Goal: Use online tool/utility: Utilize a website feature to perform a specific function

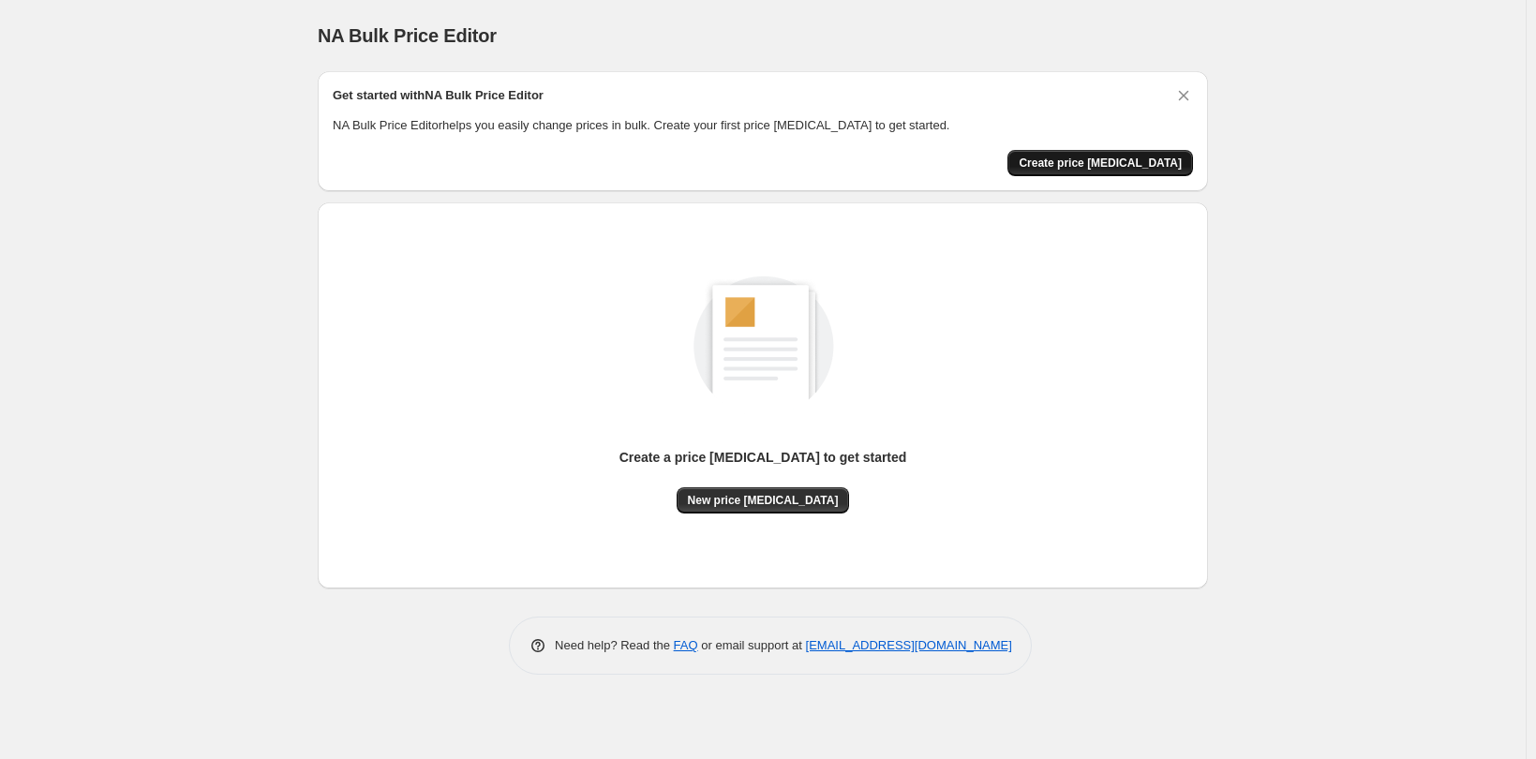
click at [1087, 157] on span "Create price [MEDICAL_DATA]" at bounding box center [1100, 163] width 163 height 15
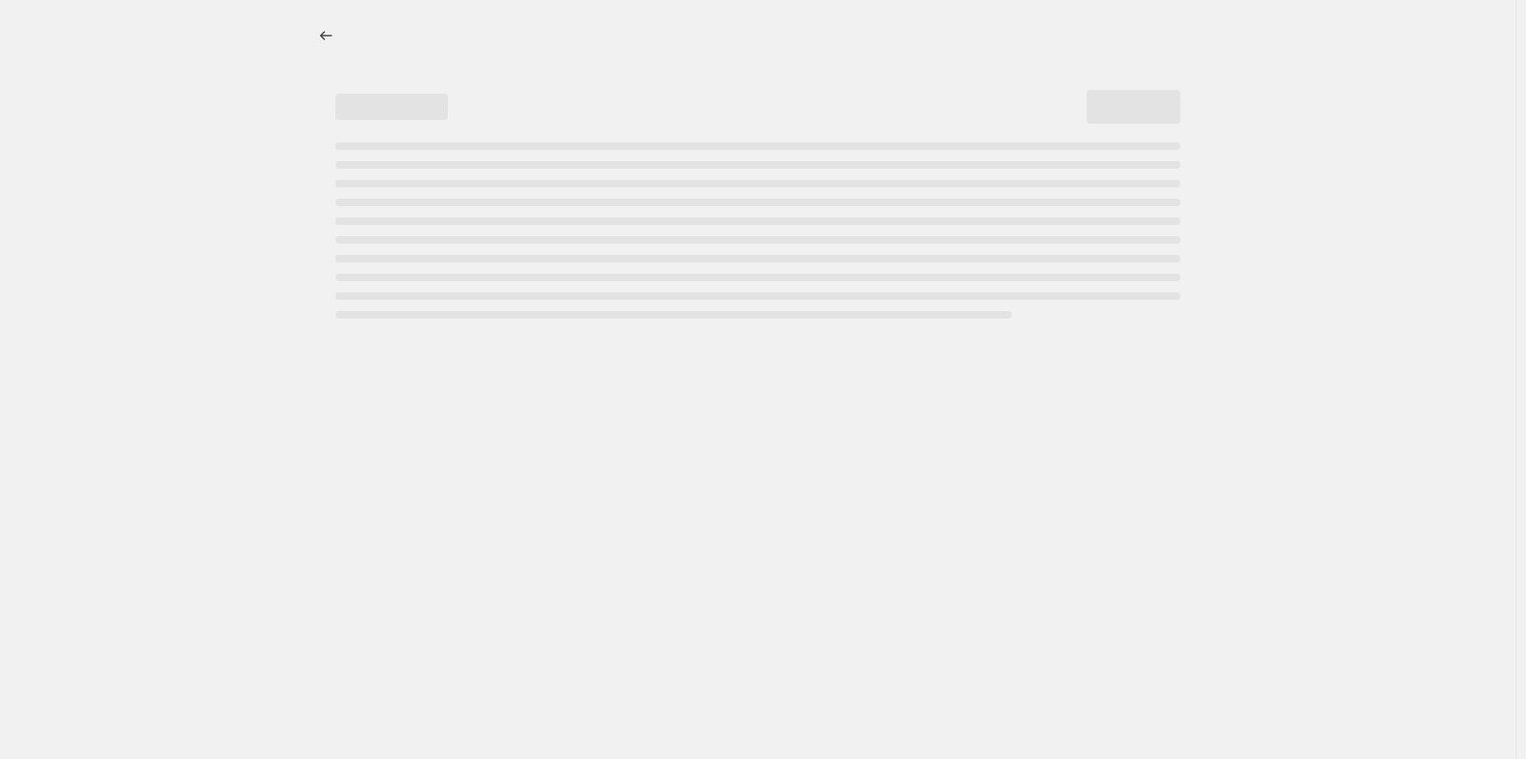
select select "percentage"
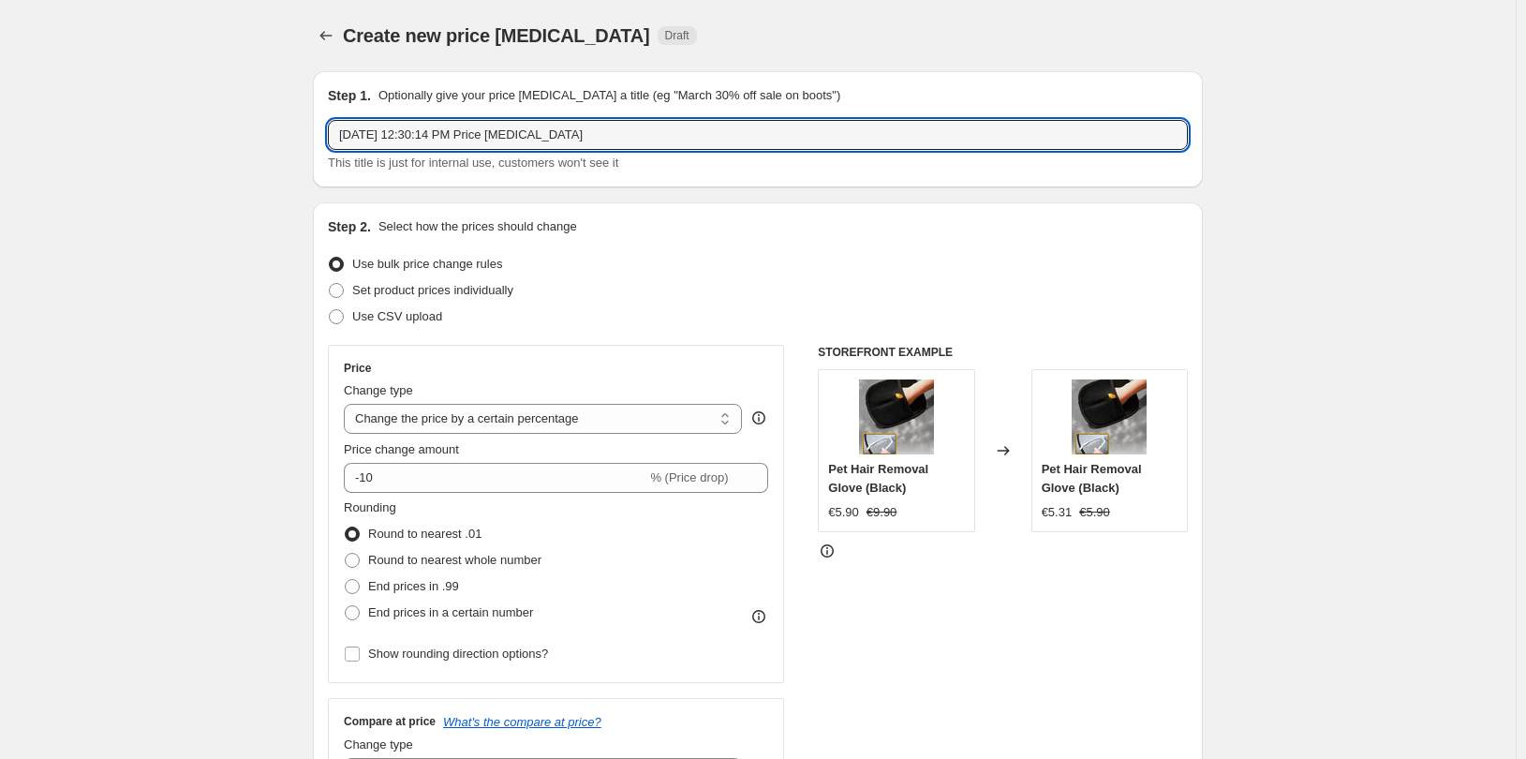
drag, startPoint x: 744, startPoint y: 140, endPoint x: 289, endPoint y: 118, distance: 455.9
type input "BACKPACK"
click at [632, 416] on select "Change the price to a certain amount Change the price by a certain amount Chang…" at bounding box center [543, 419] width 398 height 30
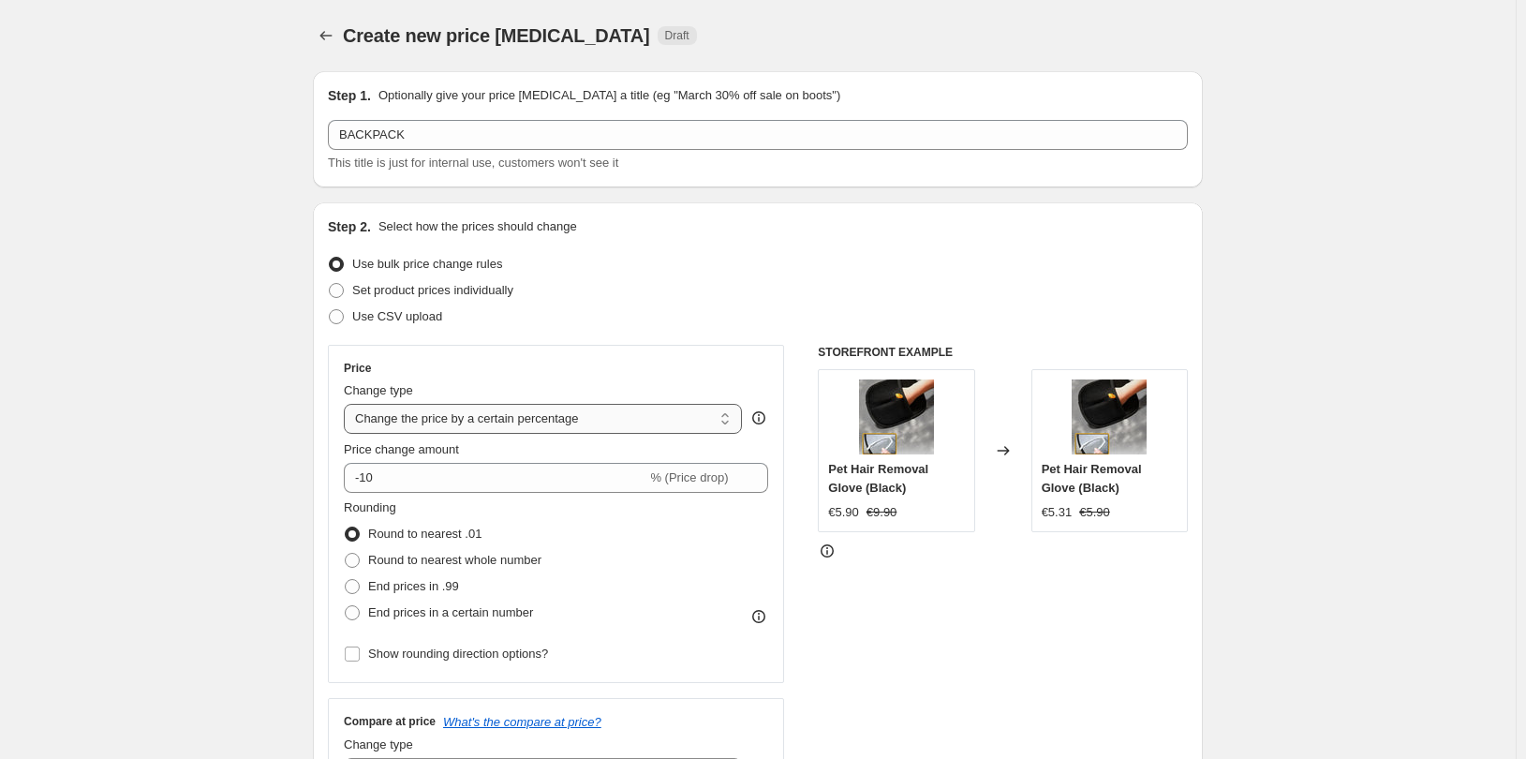
select select "to"
click at [349, 404] on select "Change the price to a certain amount Change the price by a certain amount Chang…" at bounding box center [543, 419] width 398 height 30
type input "80.00"
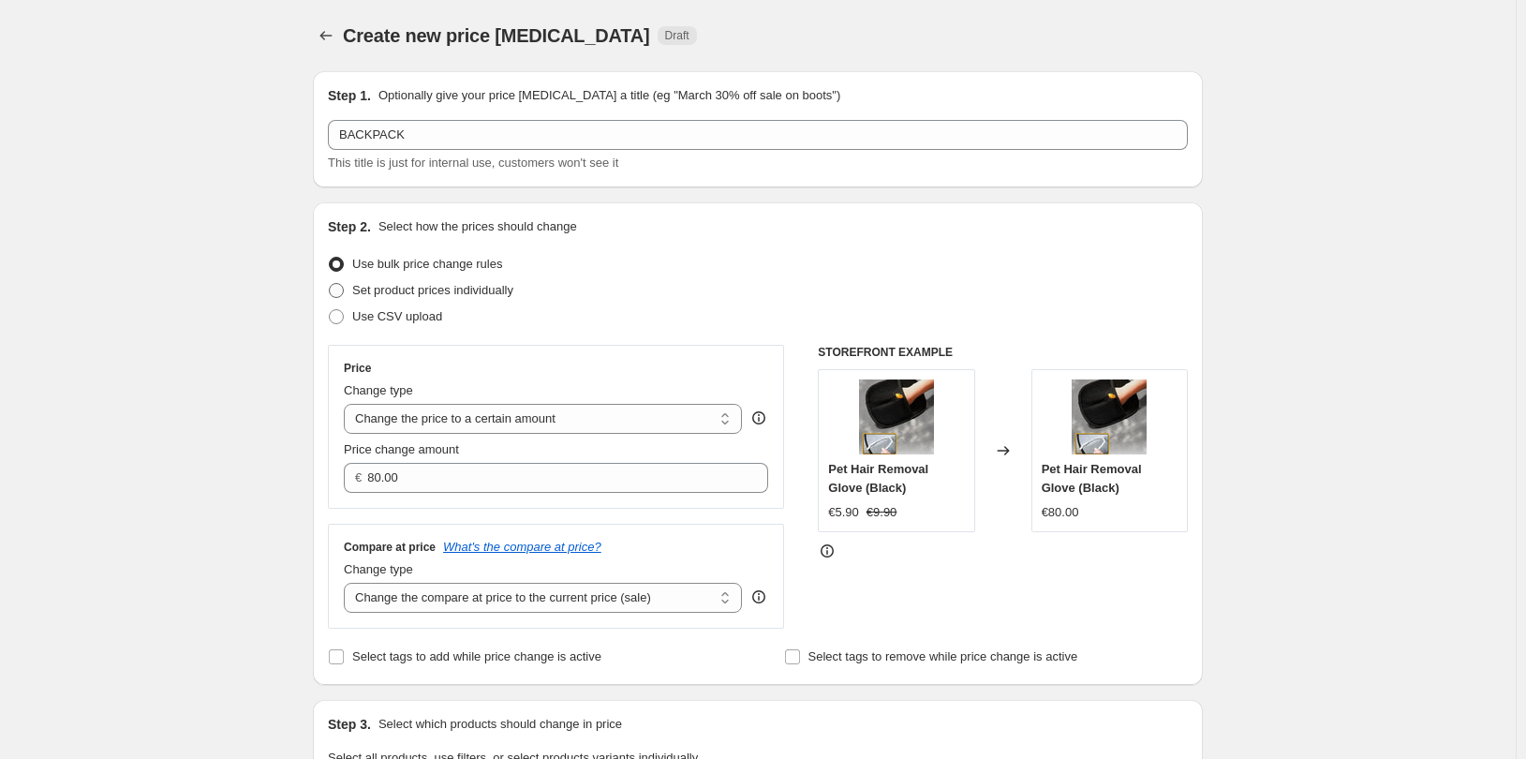
click at [335, 291] on span at bounding box center [336, 290] width 15 height 15
click at [330, 284] on input "Set product prices individually" at bounding box center [329, 283] width 1 height 1
radio input "true"
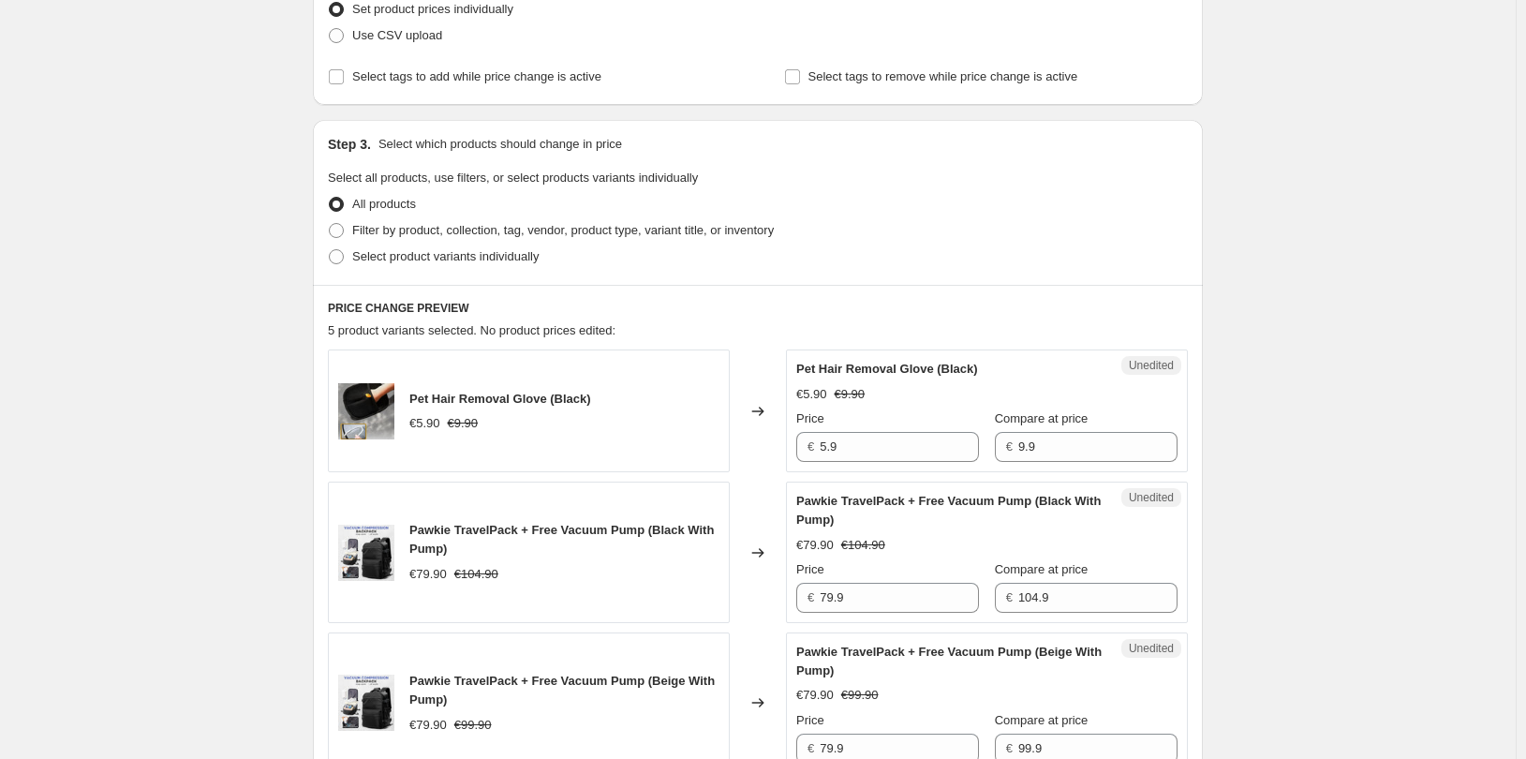
scroll to position [375, 0]
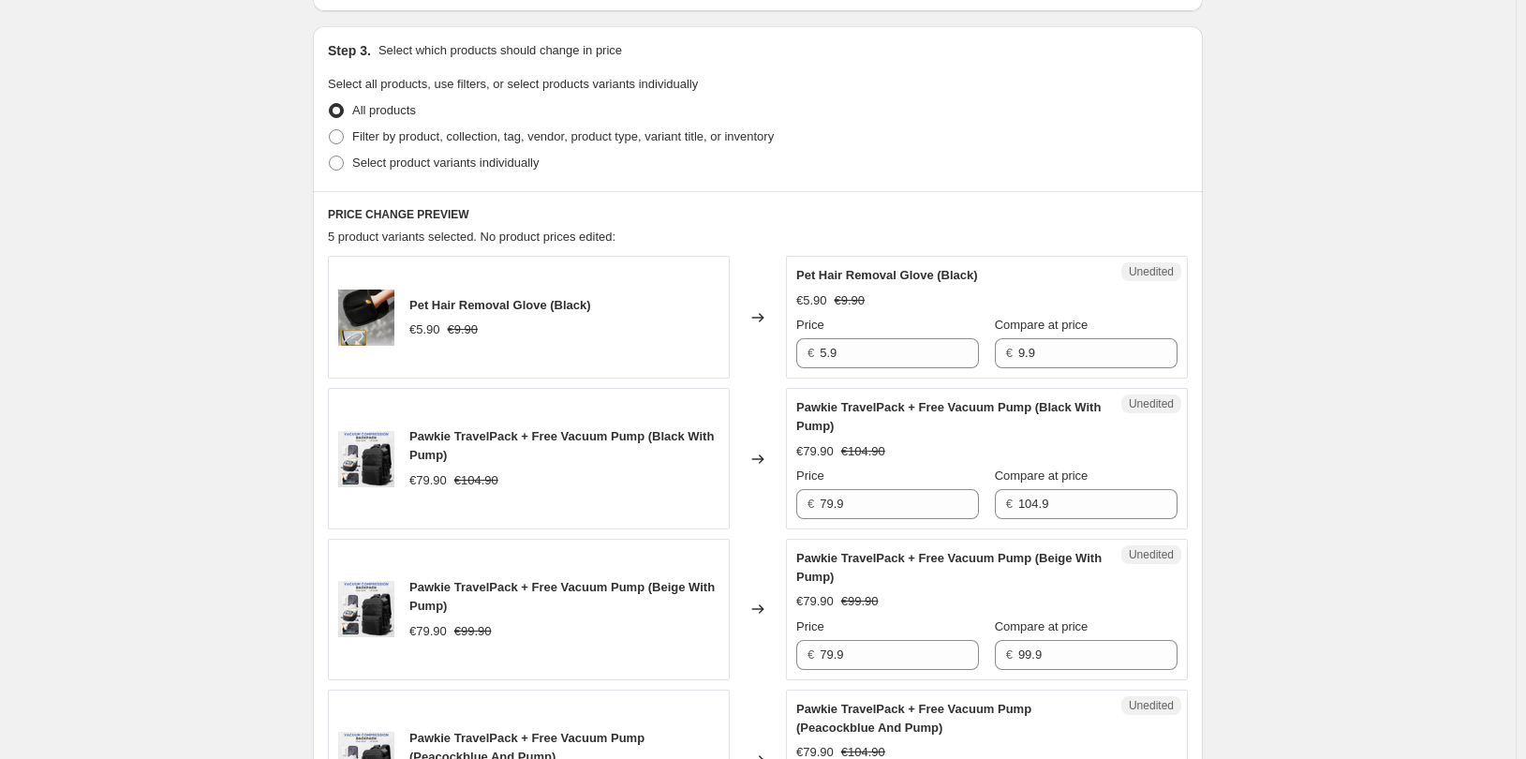
click at [657, 269] on div "Pet Hair Removal Glove (Black) €5.90 €9.90" at bounding box center [529, 317] width 402 height 123
click at [336, 159] on span at bounding box center [336, 163] width 15 height 15
click at [330, 156] on input "Select product variants individually" at bounding box center [329, 156] width 1 height 1
radio input "true"
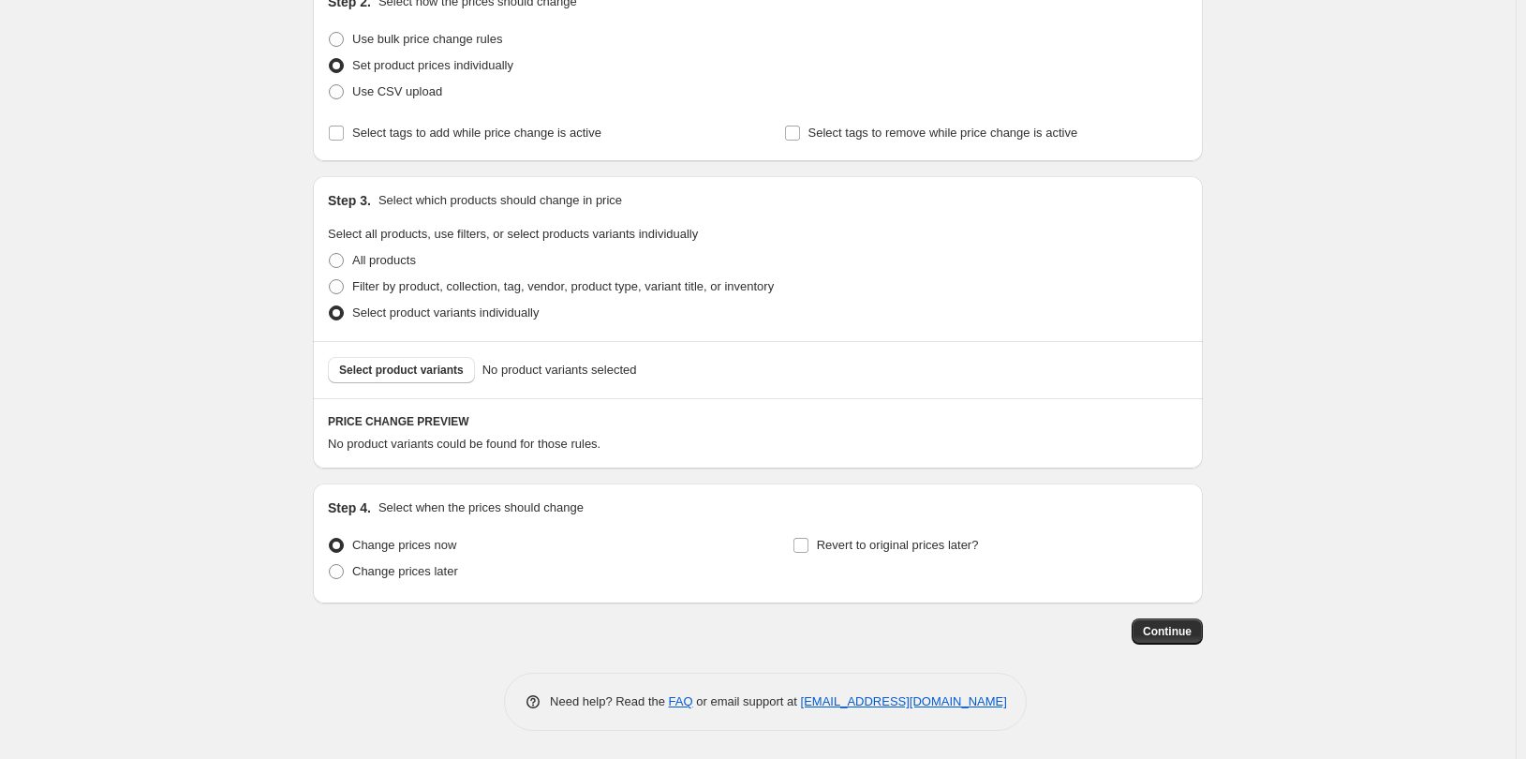
scroll to position [225, 0]
click at [422, 373] on span "Select product variants" at bounding box center [401, 370] width 125 height 15
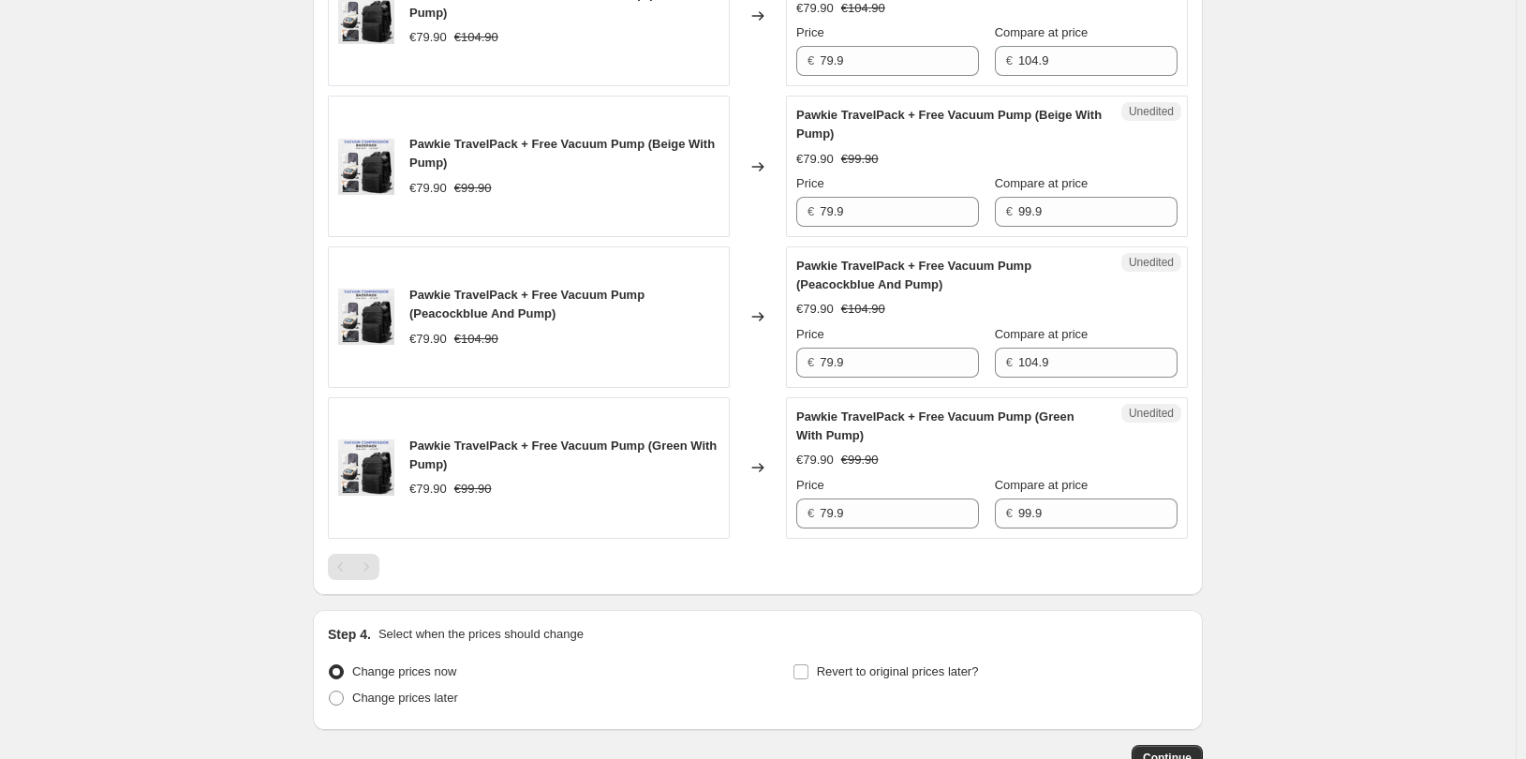
scroll to position [870, 0]
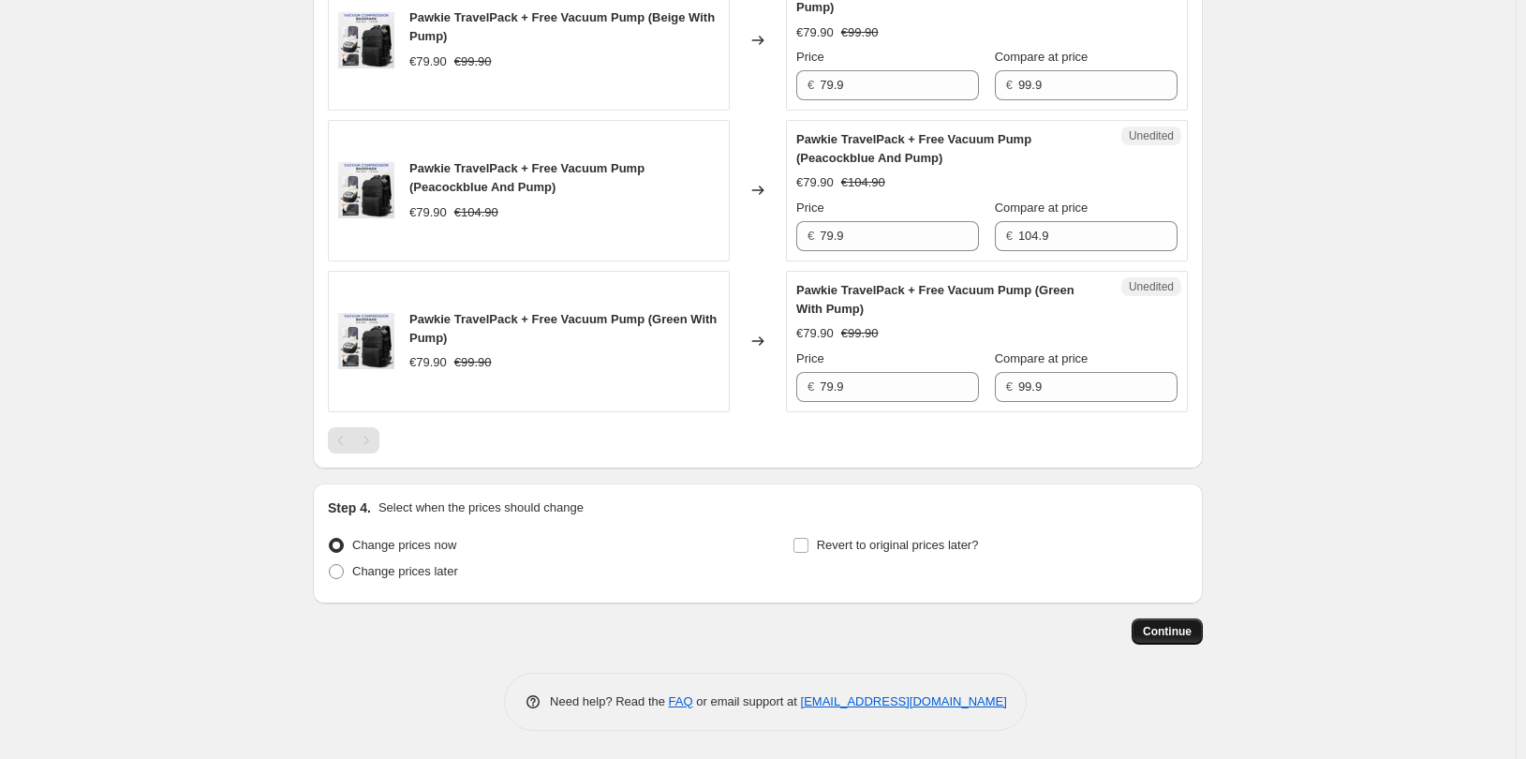
click at [1155, 635] on span "Continue" at bounding box center [1167, 631] width 49 height 15
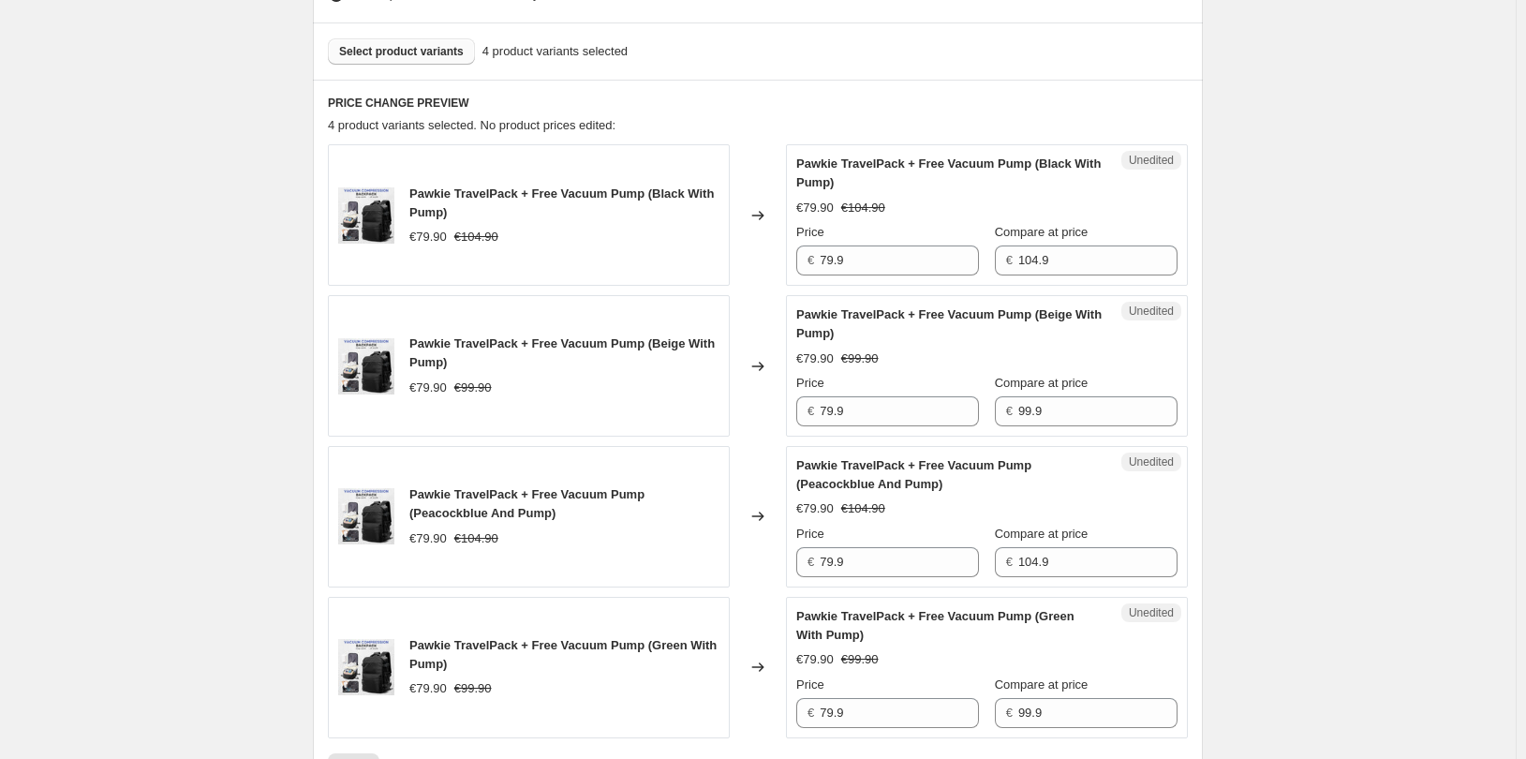
scroll to position [656, 0]
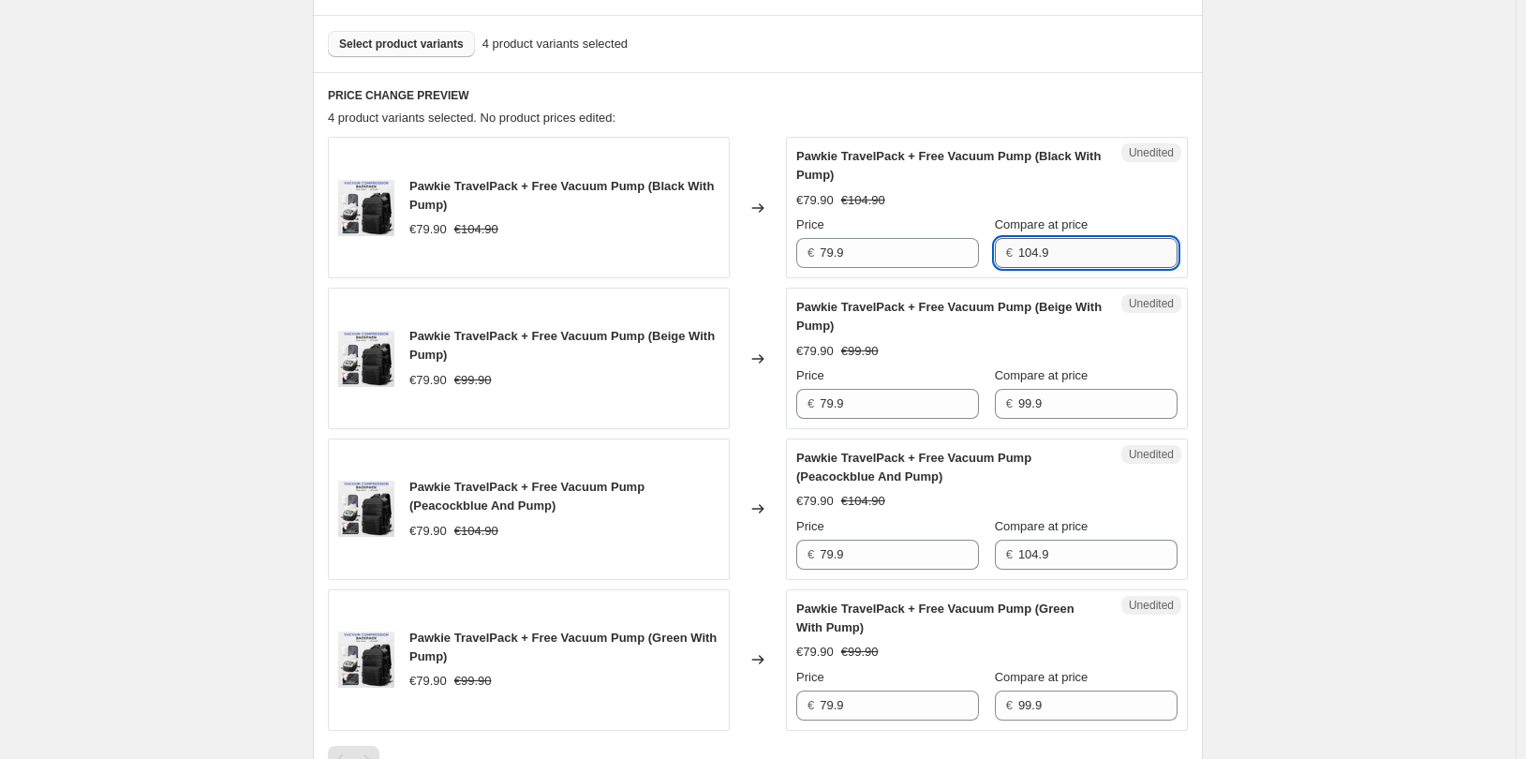
click at [1066, 249] on input "104.9" at bounding box center [1098, 253] width 159 height 30
type input "105"
click at [1065, 399] on input "99.9" at bounding box center [1098, 404] width 159 height 30
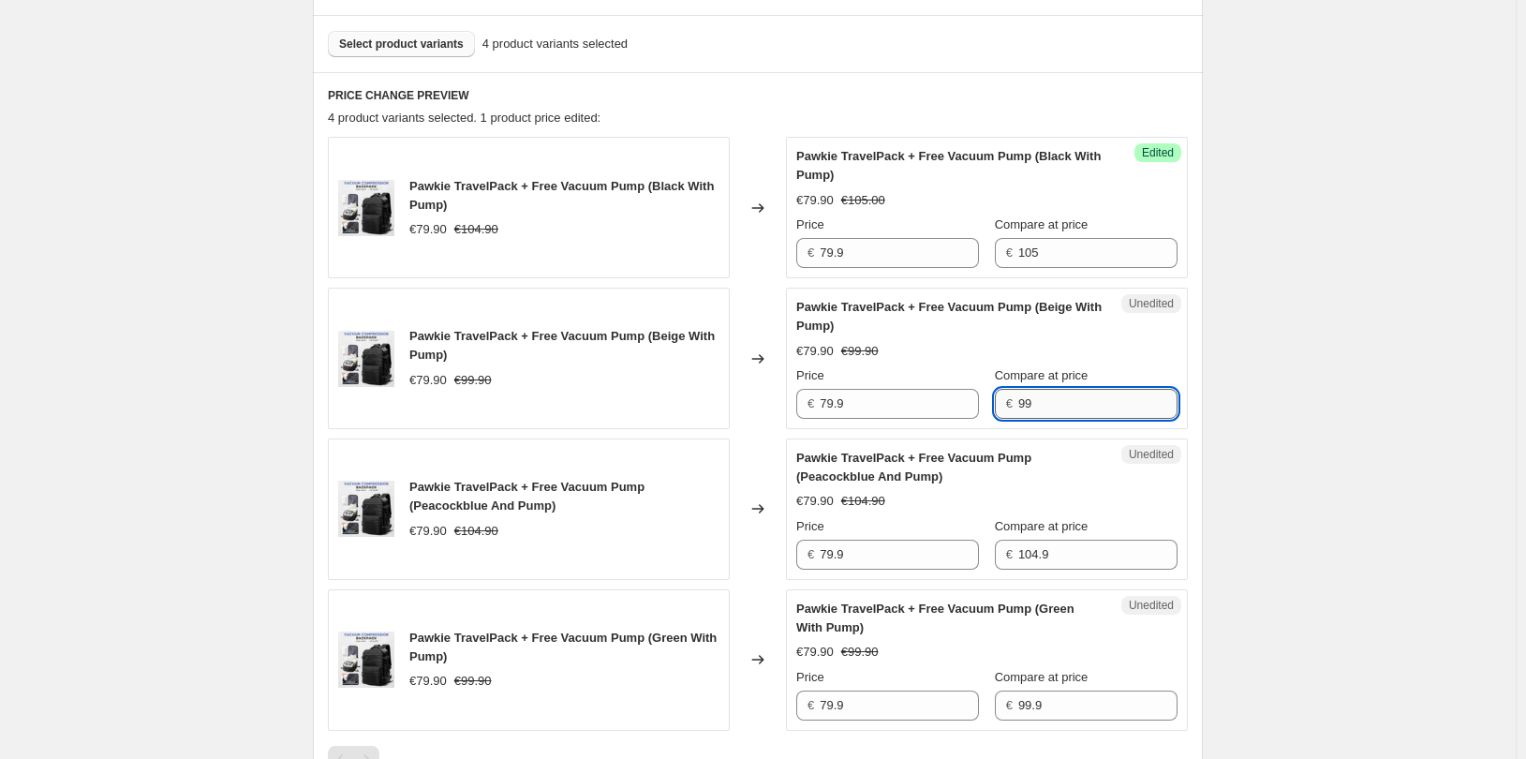
type input "9"
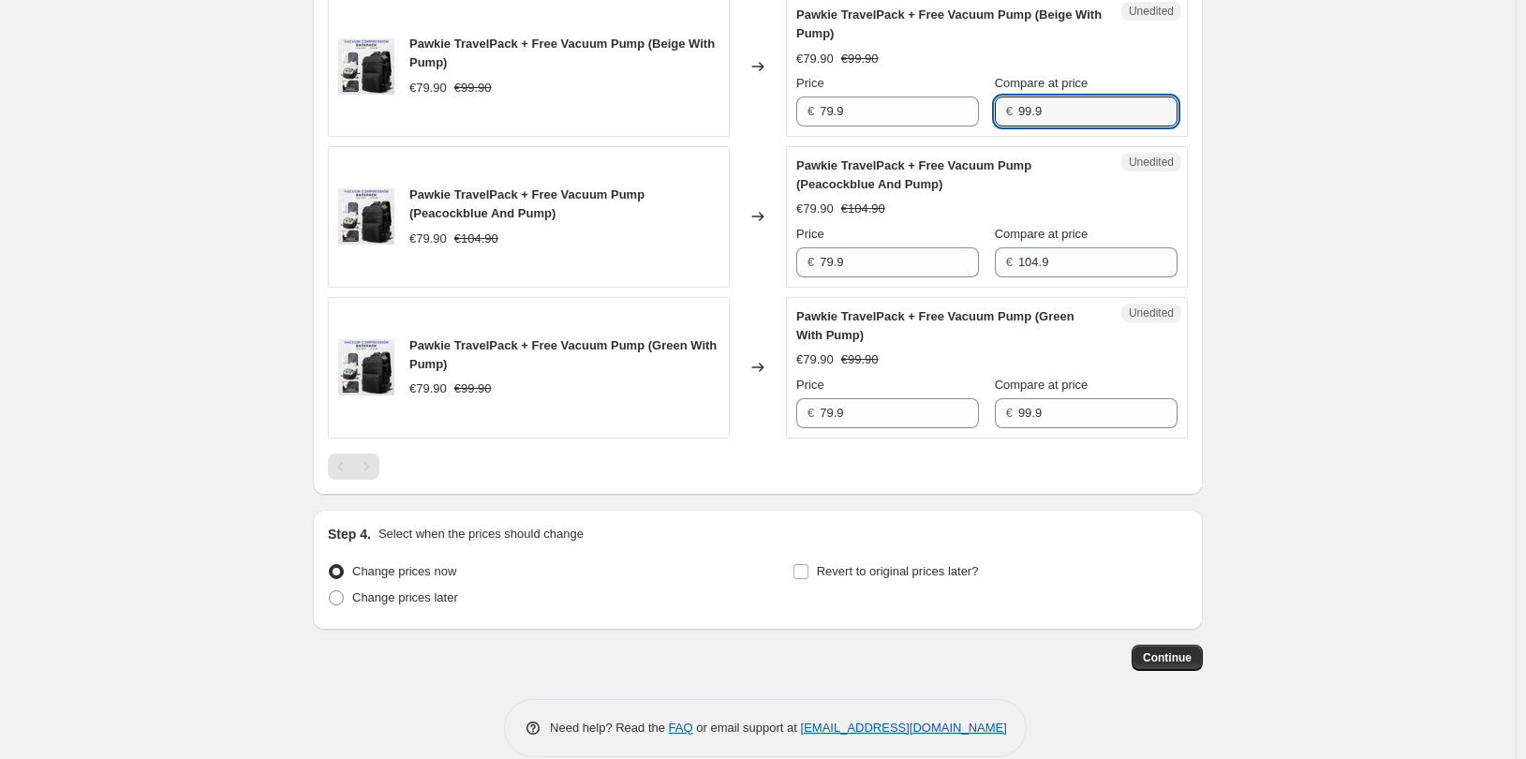
scroll to position [975, 0]
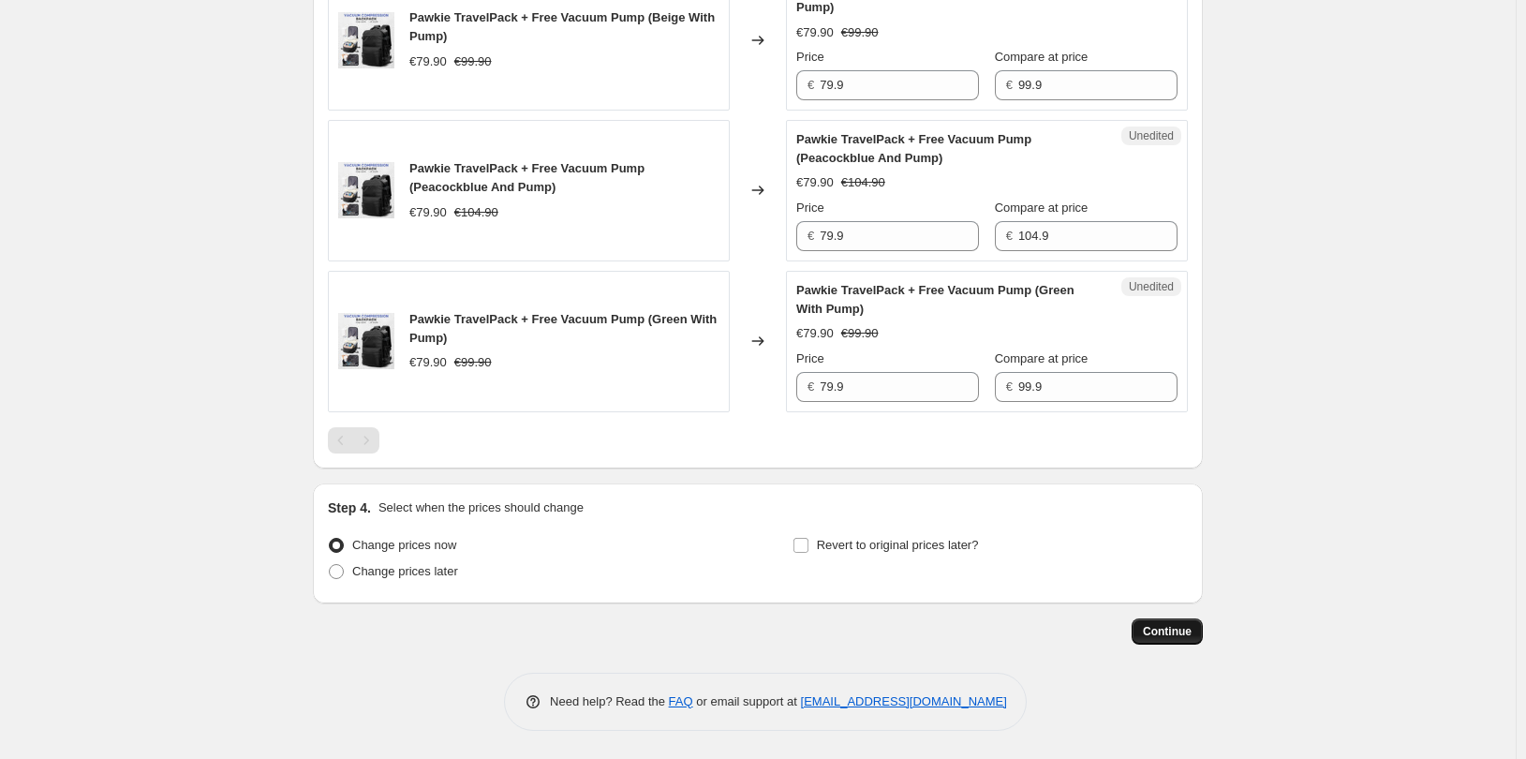
click at [1159, 623] on button "Continue" at bounding box center [1167, 631] width 71 height 26
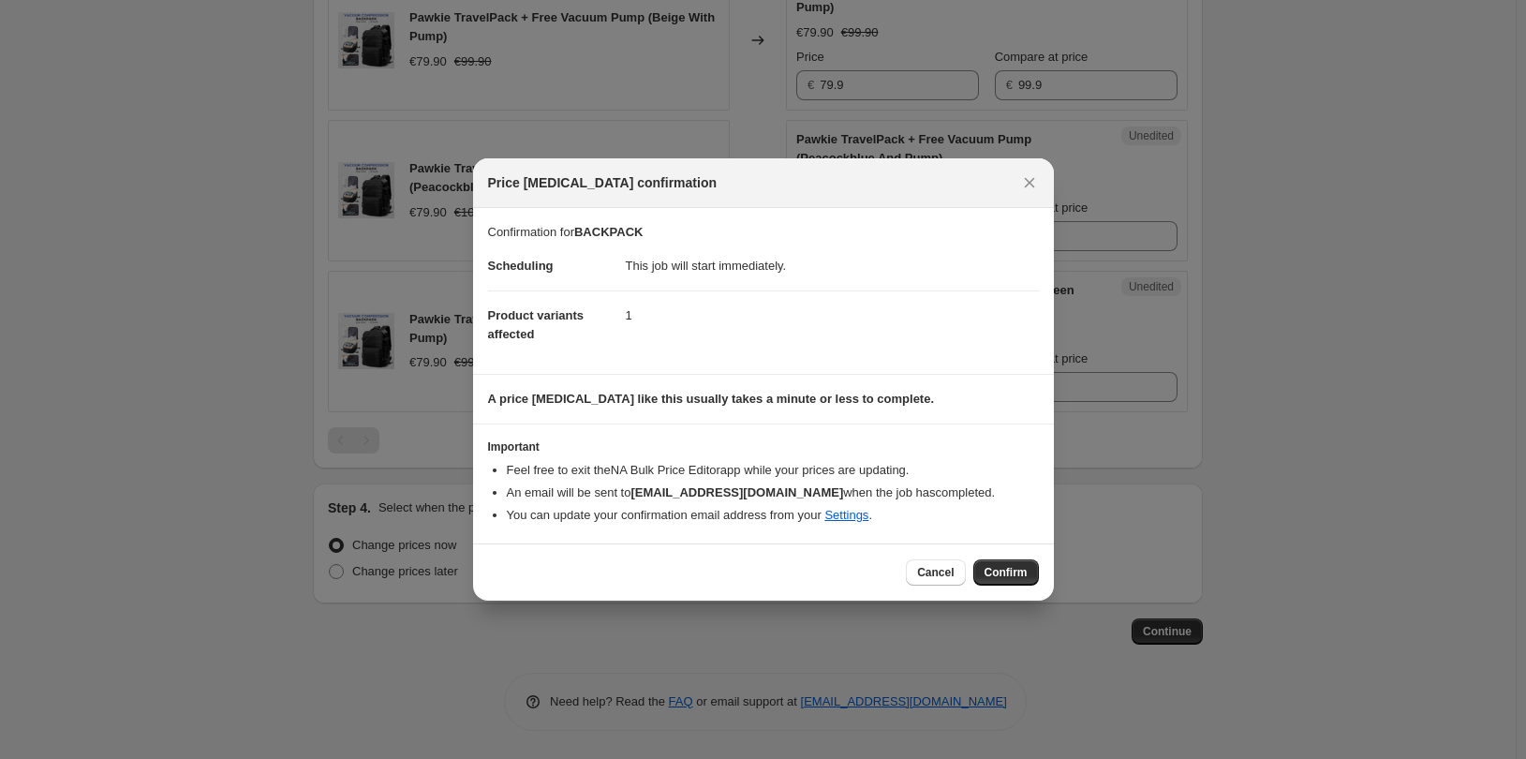
click at [1033, 168] on div "Price [MEDICAL_DATA] confirmation" at bounding box center [763, 183] width 581 height 50
click at [1028, 176] on icon "Close" at bounding box center [1029, 182] width 19 height 19
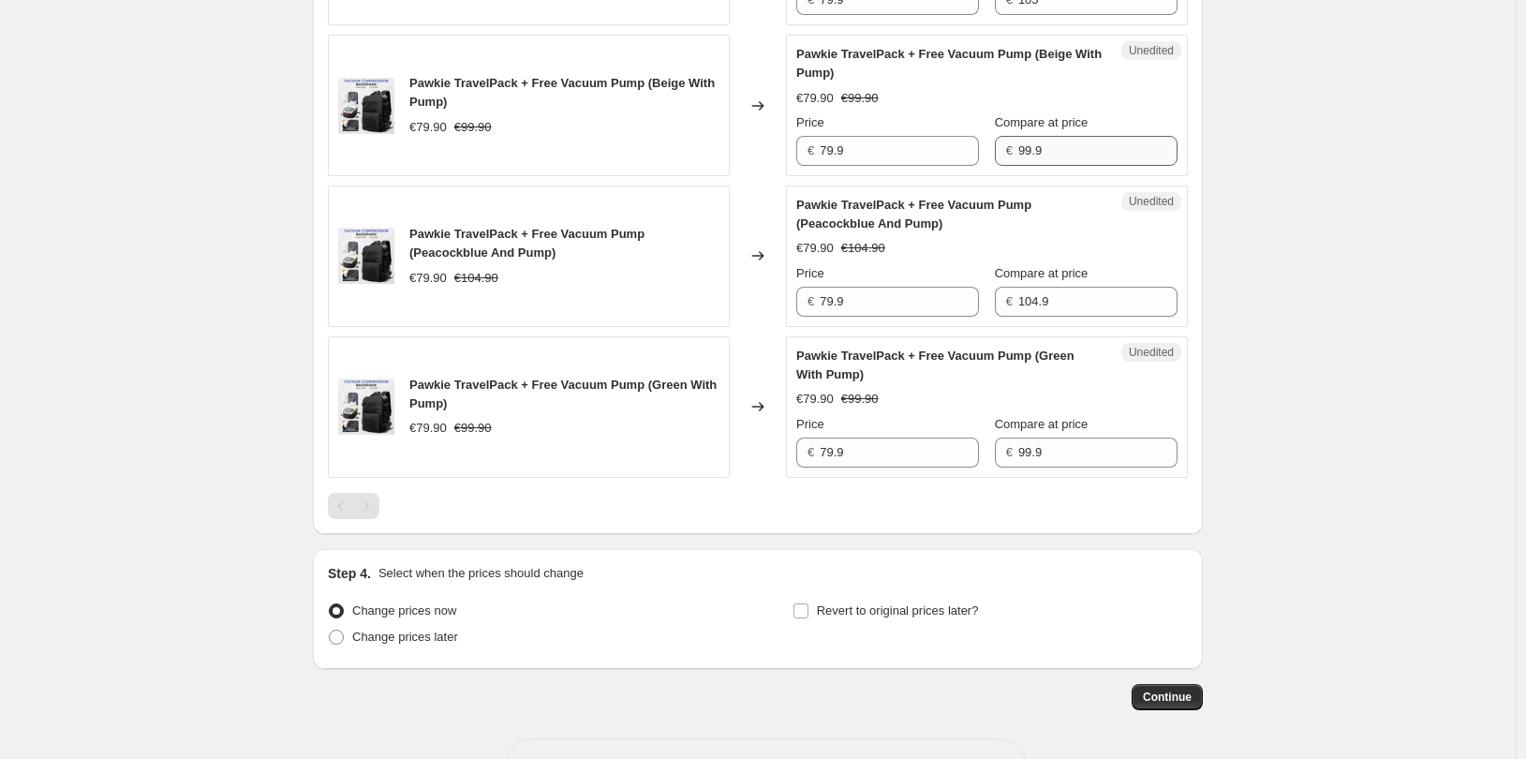
scroll to position [588, 0]
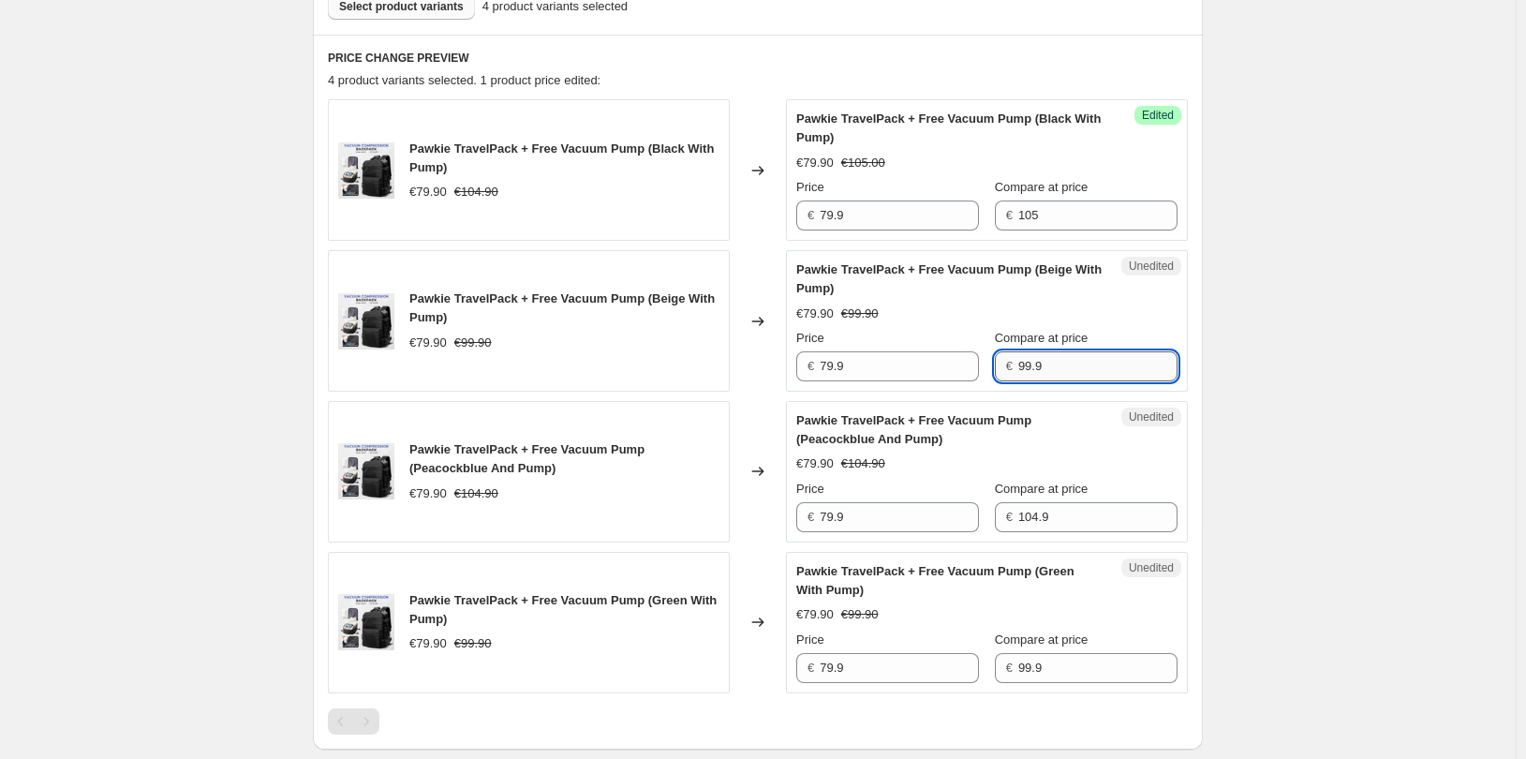
click at [1037, 364] on input "99.9" at bounding box center [1098, 366] width 159 height 30
type input "98.9"
click at [1043, 514] on input "104.9" at bounding box center [1098, 517] width 159 height 30
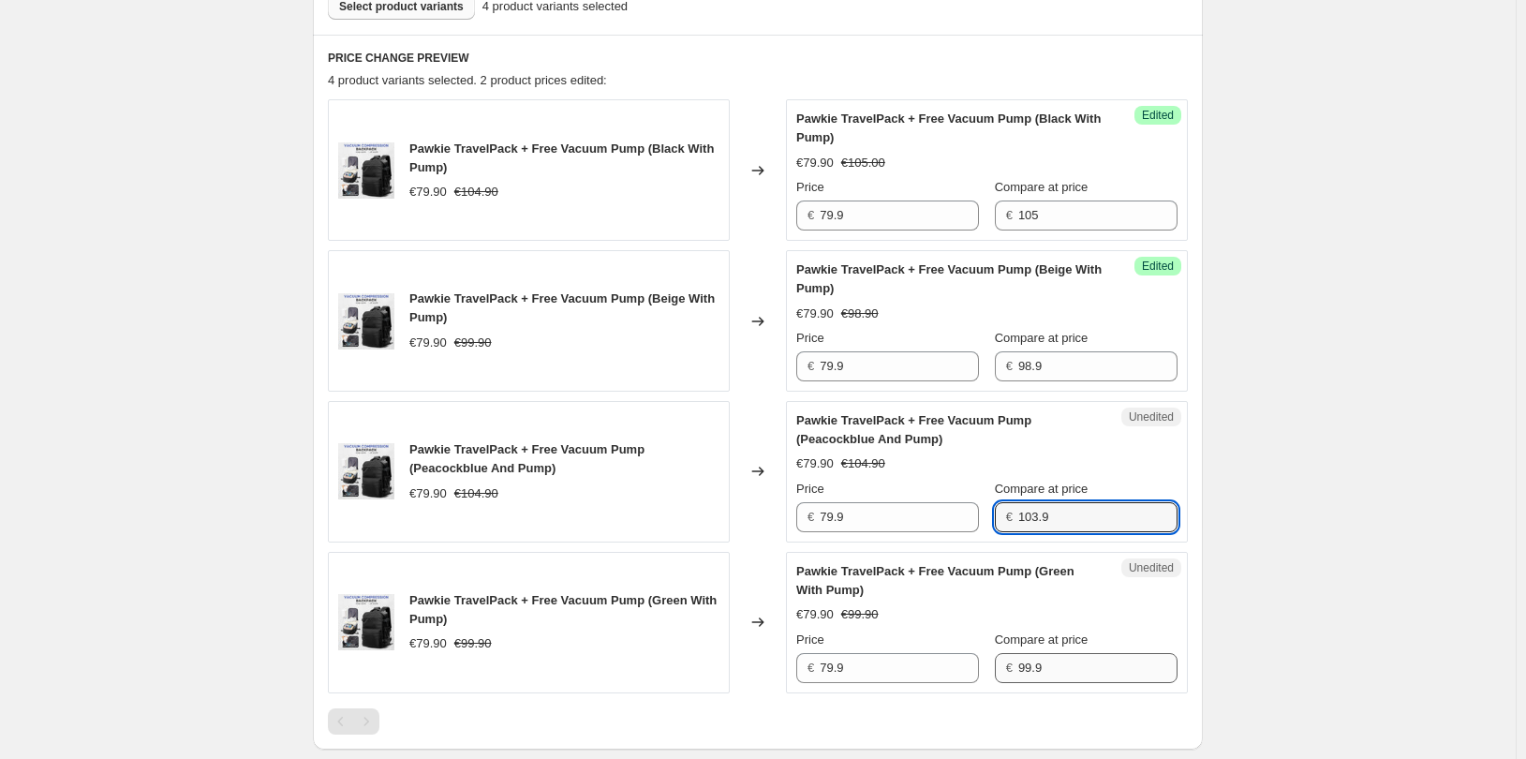
type input "103.9"
click at [1034, 664] on input "99.9" at bounding box center [1098, 668] width 159 height 30
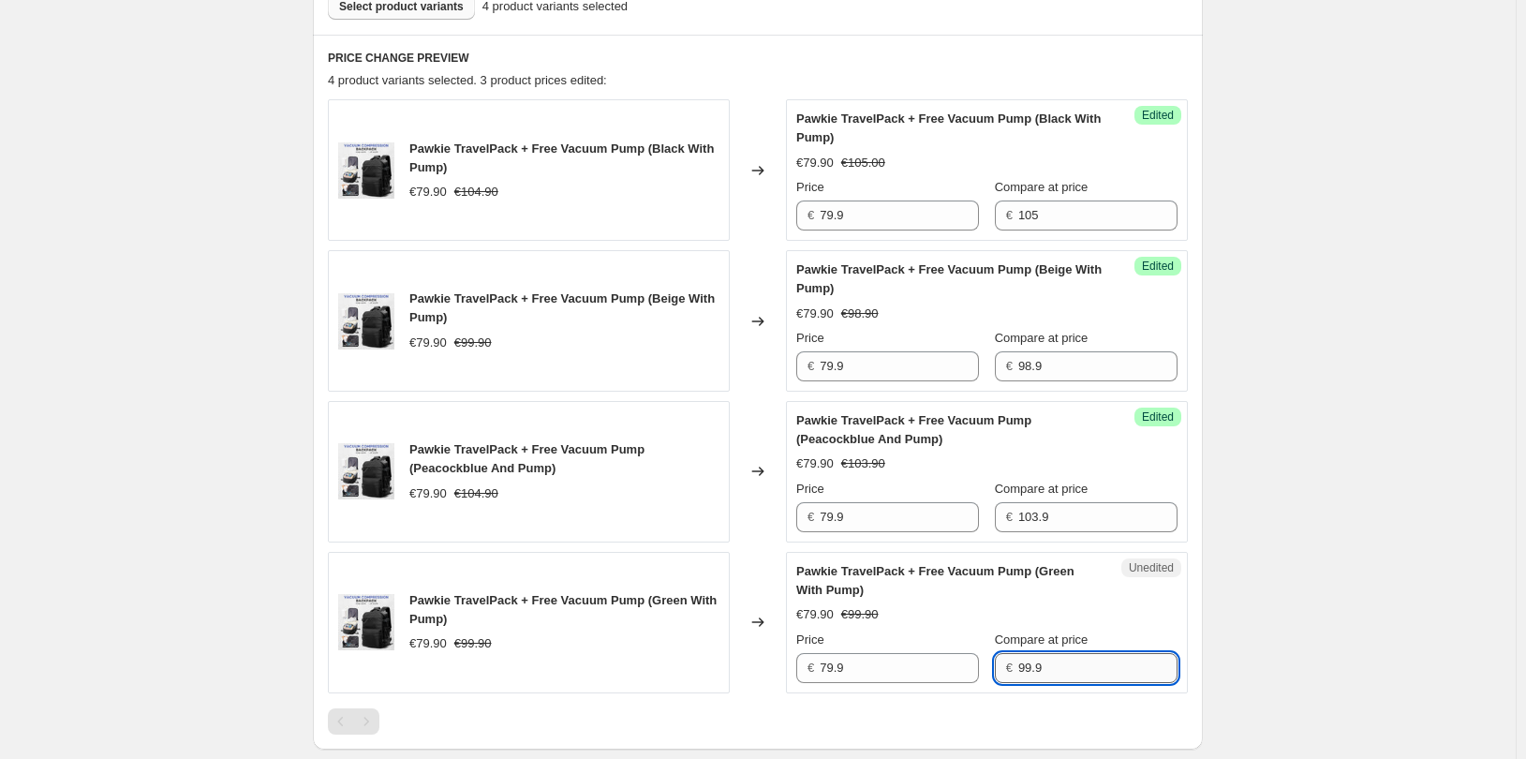
click at [1038, 666] on input "99.9" at bounding box center [1098, 668] width 159 height 30
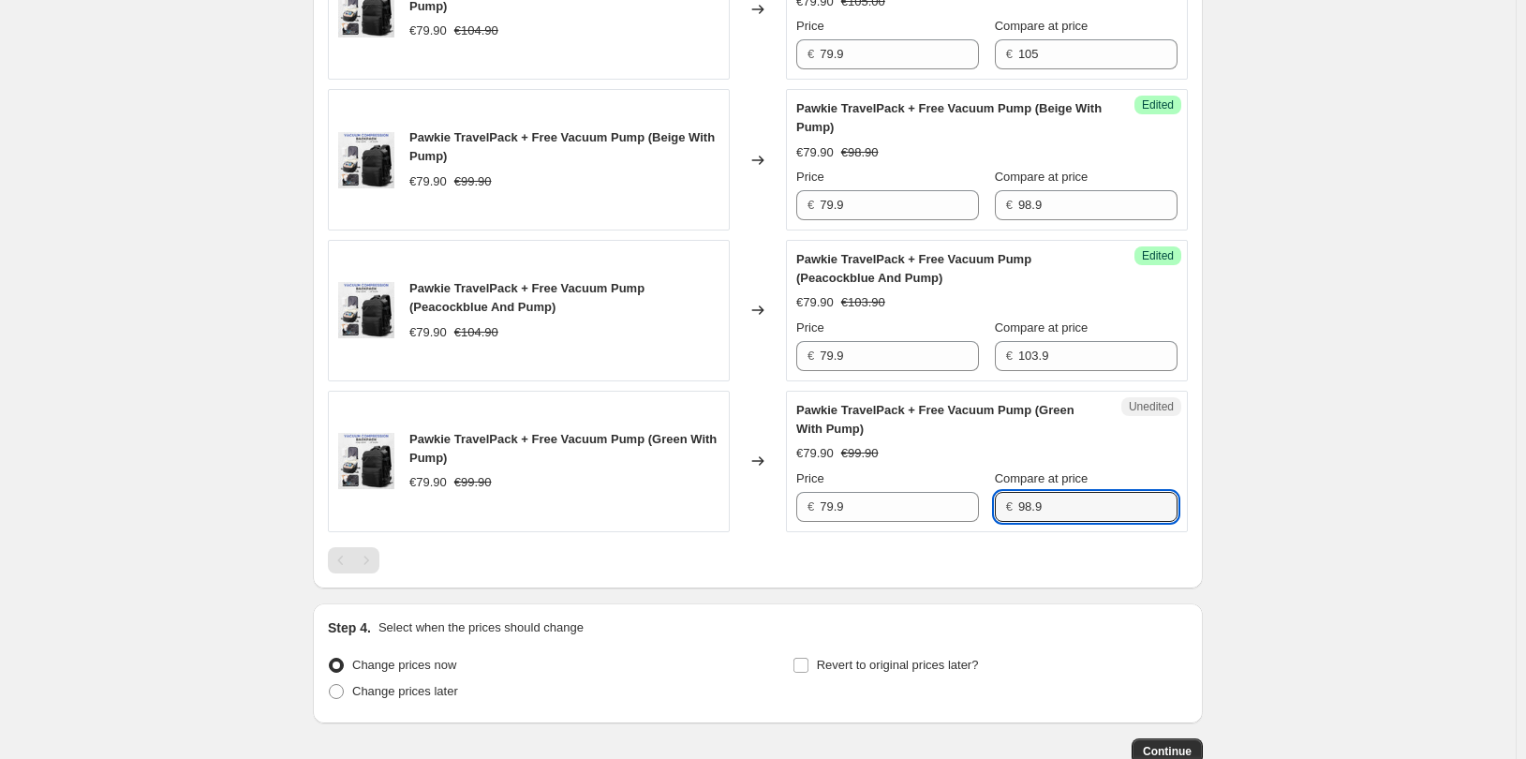
scroll to position [776, 0]
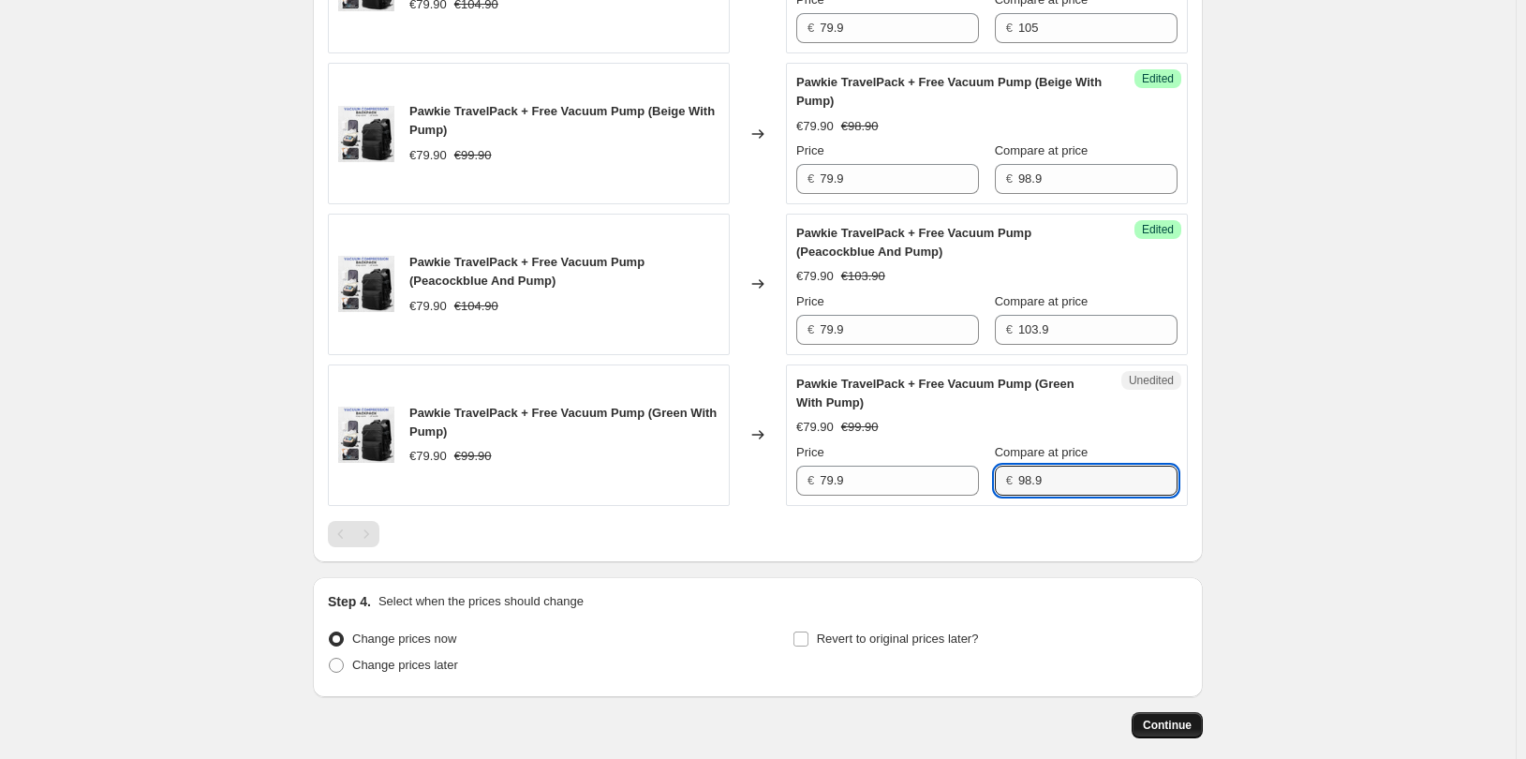
type input "98.9"
click at [1188, 727] on span "Continue" at bounding box center [1167, 725] width 49 height 15
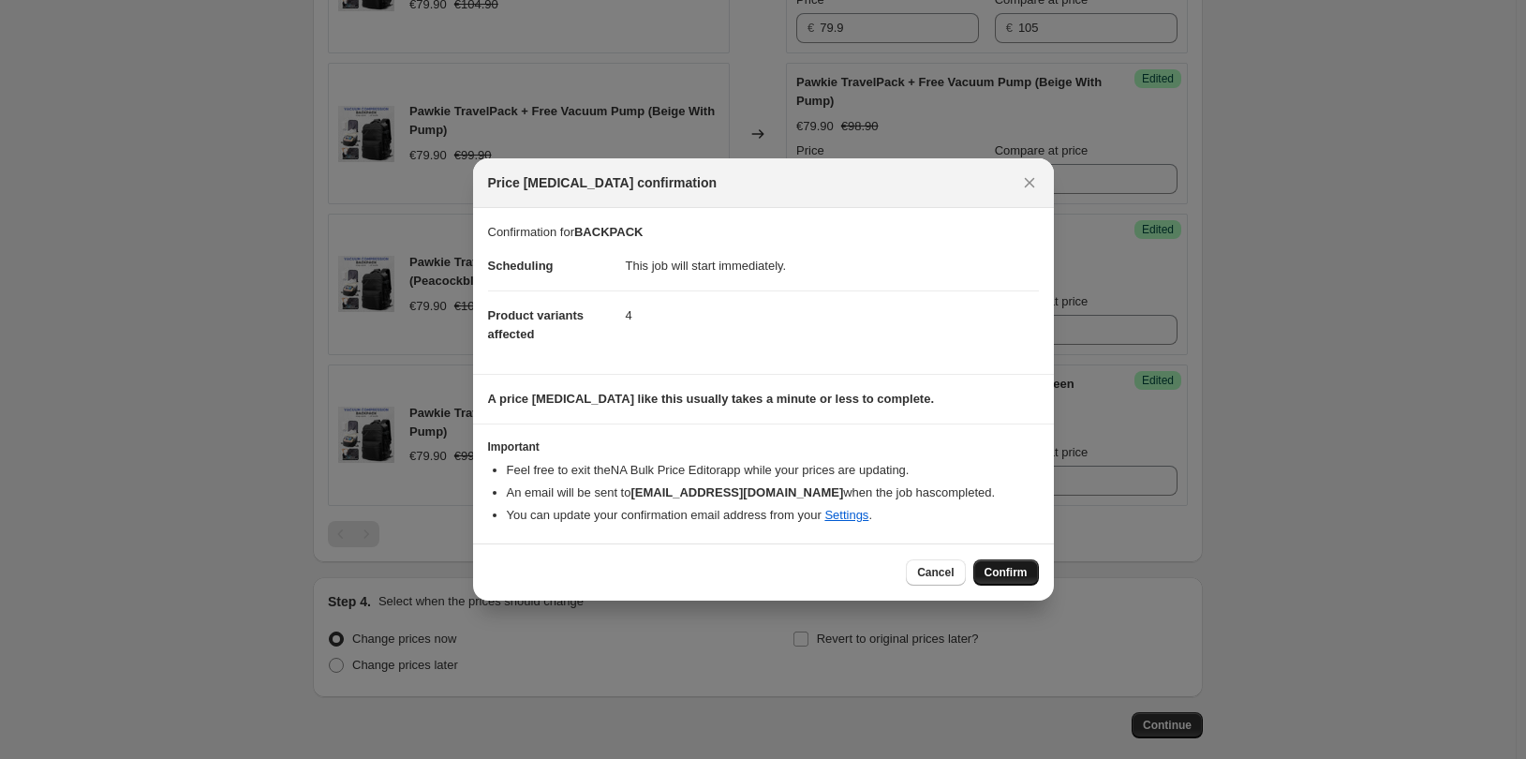
click at [1007, 572] on span "Confirm" at bounding box center [1006, 572] width 43 height 15
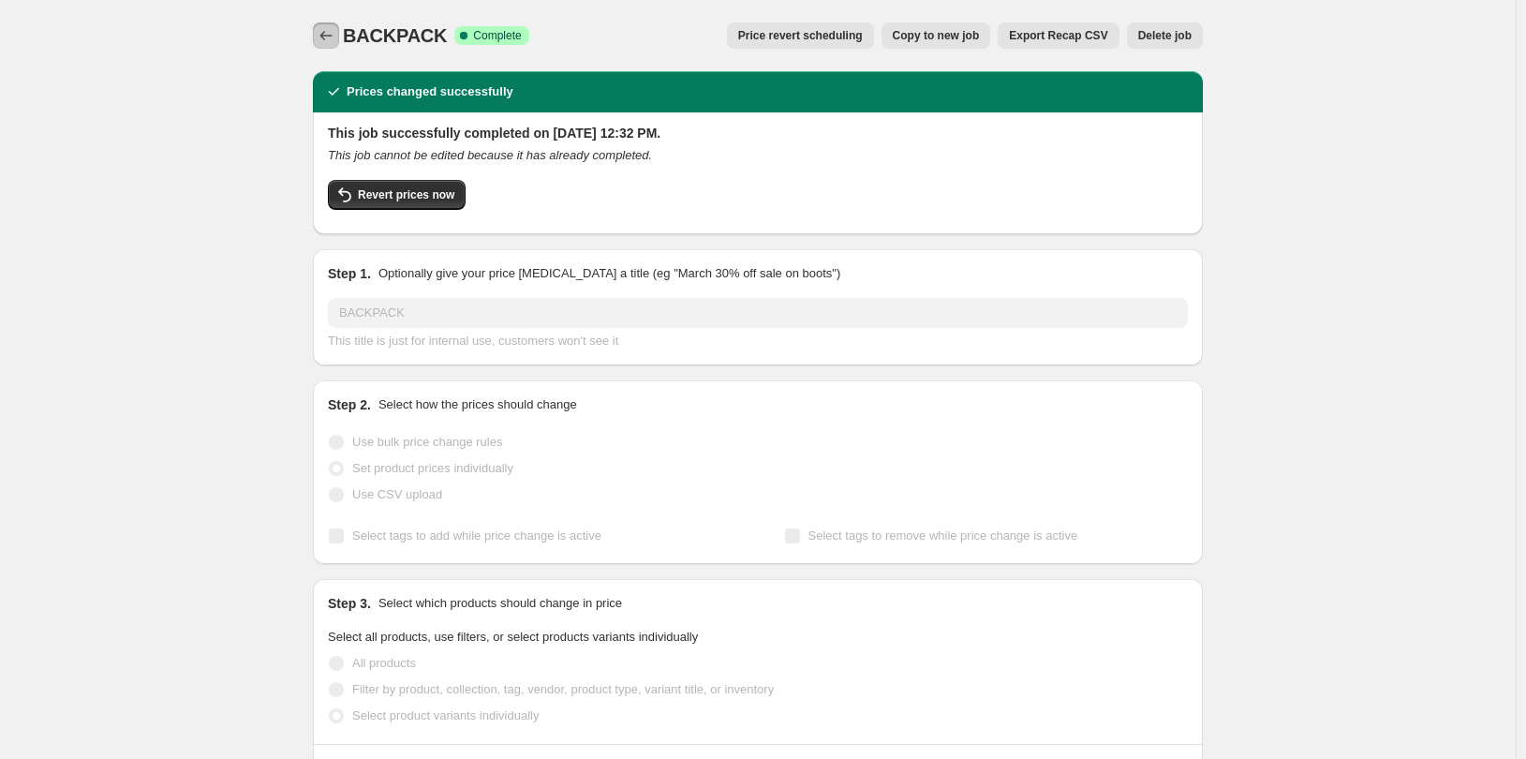
click at [335, 38] on icon "Price change jobs" at bounding box center [326, 35] width 19 height 19
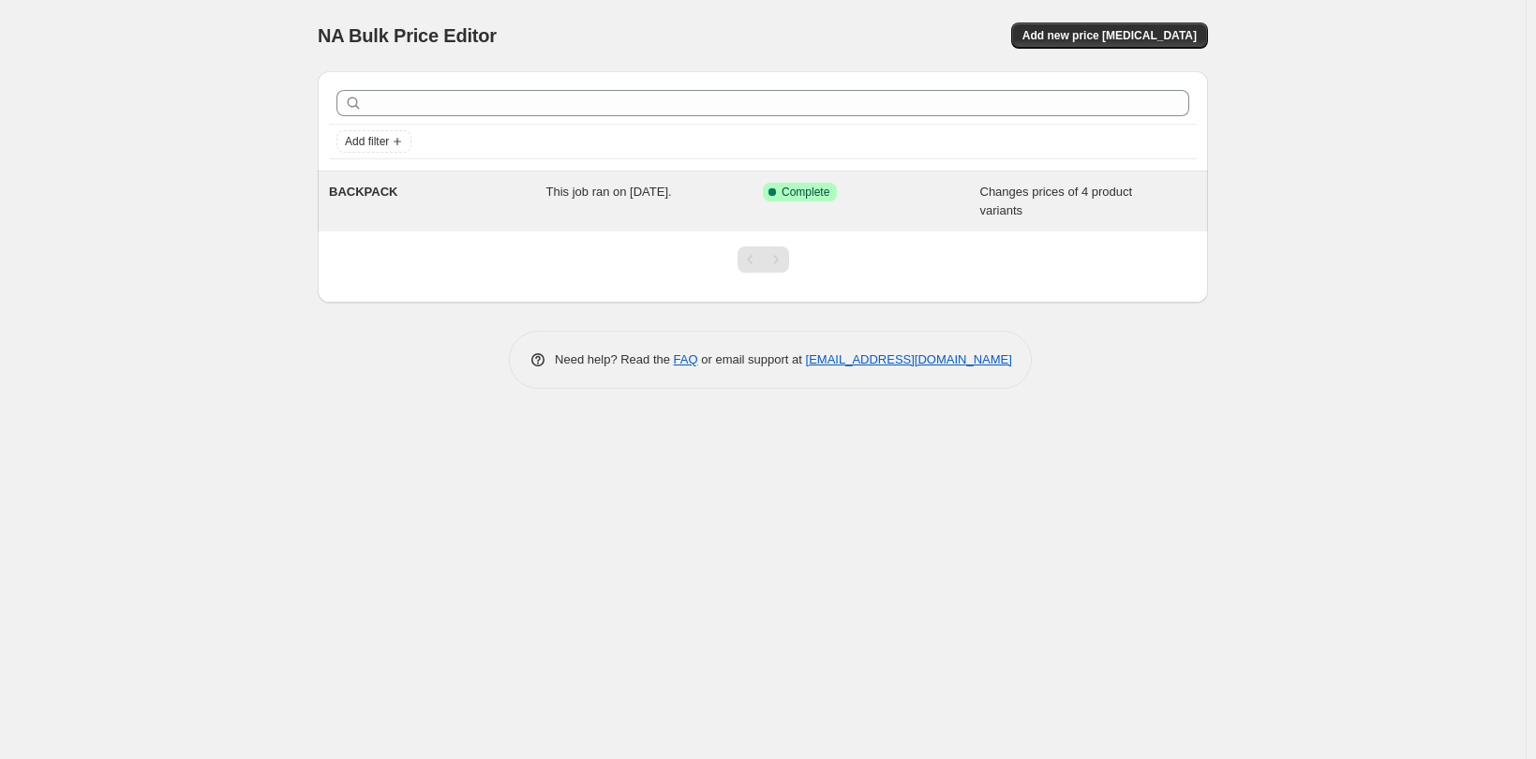
click at [916, 203] on div "Success Complete Complete" at bounding box center [871, 201] width 217 height 37
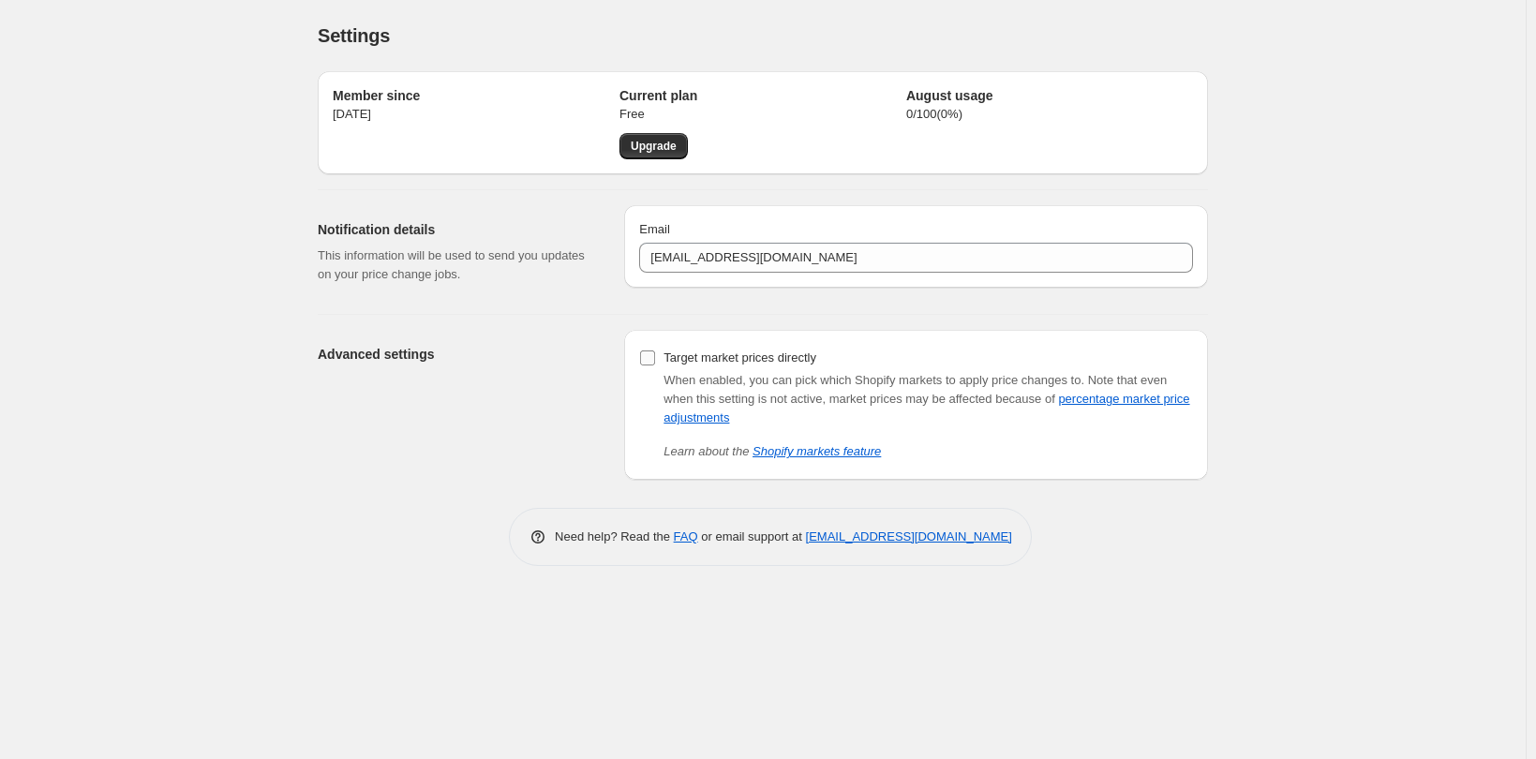
click at [647, 351] on input "Target market prices directly" at bounding box center [647, 357] width 15 height 15
checkbox input "true"
